Goal: Check status: Check status

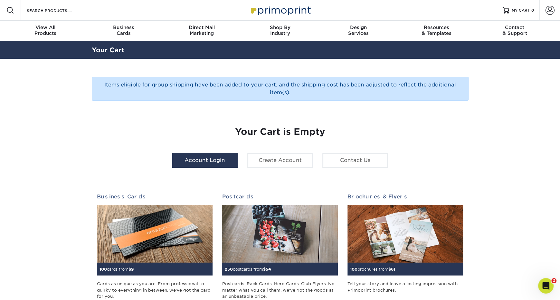
click at [216, 167] on div "Account Login Create Account Contact Us" at bounding box center [279, 163] width 225 height 20
click at [213, 158] on link "Account Login" at bounding box center [204, 160] width 65 height 15
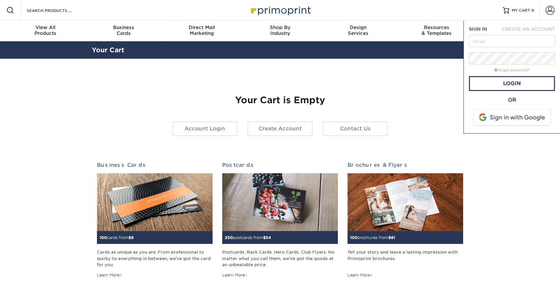
click at [511, 116] on span at bounding box center [512, 117] width 82 height 17
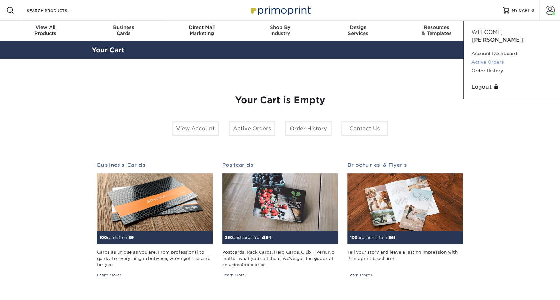
click at [483, 58] on link "Active Orders" at bounding box center [511, 62] width 81 height 9
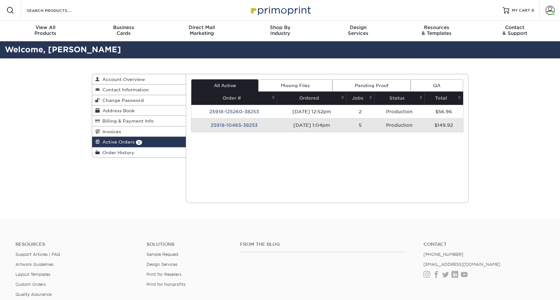
click at [116, 151] on span "Order History" at bounding box center [117, 152] width 34 height 5
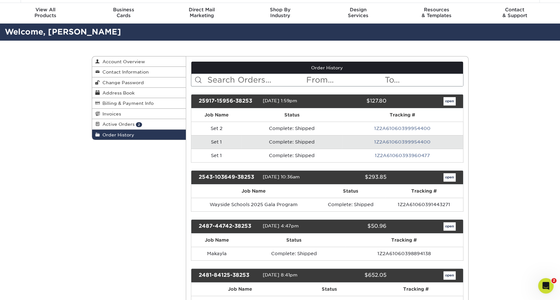
click at [449, 104] on div "25917-15956-38253 [DATE] 1:59pm $127.80 open" at bounding box center [327, 101] width 272 height 14
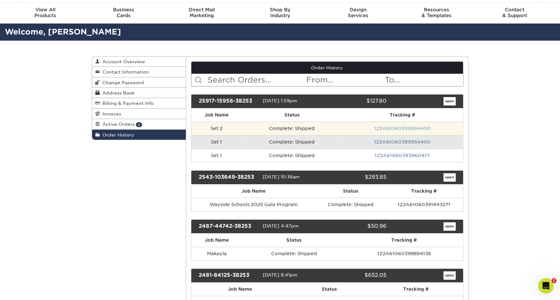
click at [402, 126] on link "1Z2A61060399954400" at bounding box center [402, 128] width 56 height 5
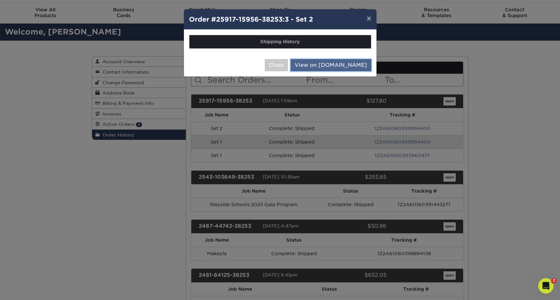
click at [336, 62] on link "View on [DOMAIN_NAME]" at bounding box center [330, 65] width 81 height 12
